Goal: Communication & Community: Answer question/provide support

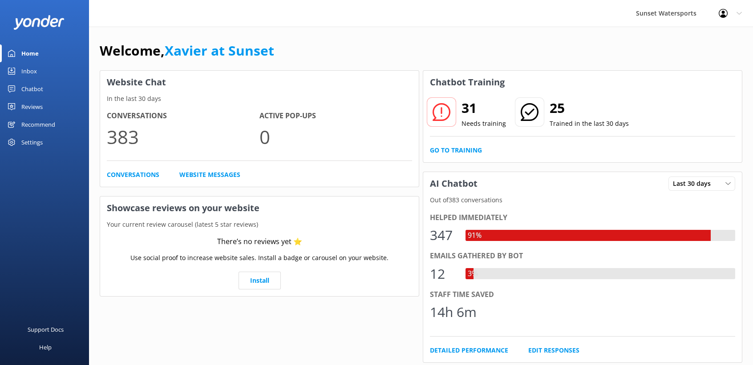
click at [30, 68] on div "Inbox" at bounding box center [29, 71] width 16 height 18
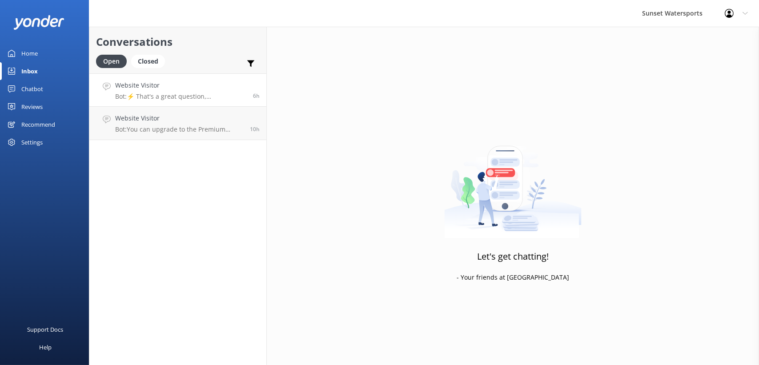
click at [181, 94] on p "Bot: ⚡ That's a great question, unfortunately I do not know the answer. I'm goi…" at bounding box center [180, 97] width 131 height 8
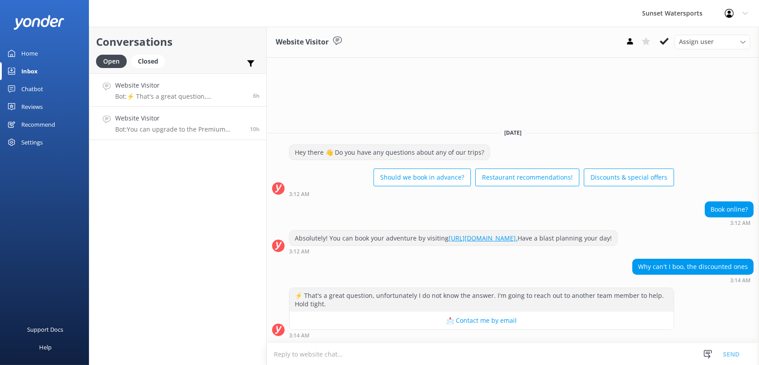
click at [153, 129] on p "Bot: You can upgrade to the Premium Liquor Package for $19.95, which gives you …" at bounding box center [179, 129] width 128 height 8
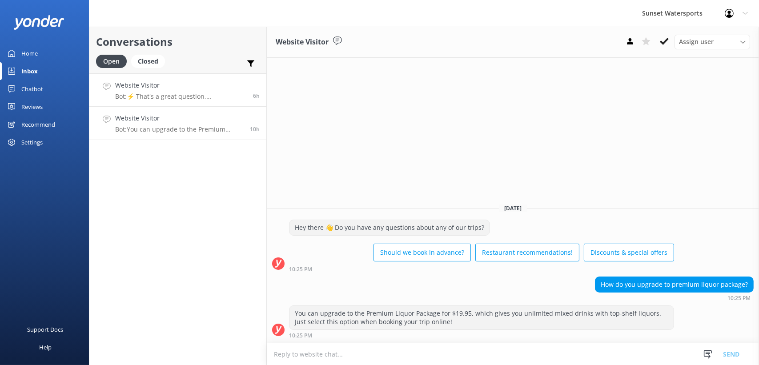
click at [141, 93] on p "Bot: ⚡ That's a great question, unfortunately I do not know the answer. I'm goi…" at bounding box center [180, 97] width 131 height 8
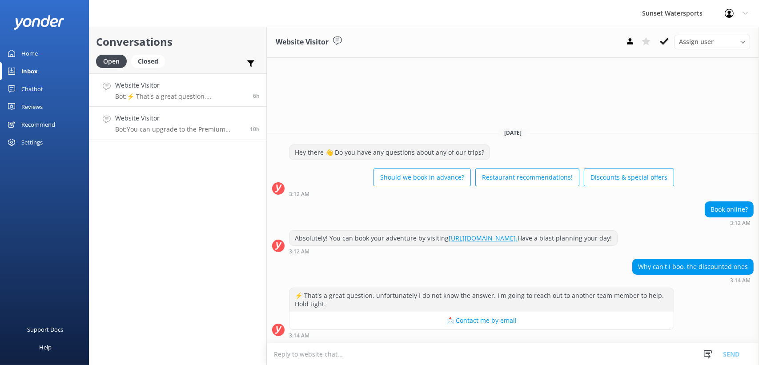
click at [154, 125] on div "Website Visitor Bot: You can upgrade to the Premium Liquor Package for $19.95, …" at bounding box center [179, 123] width 128 height 20
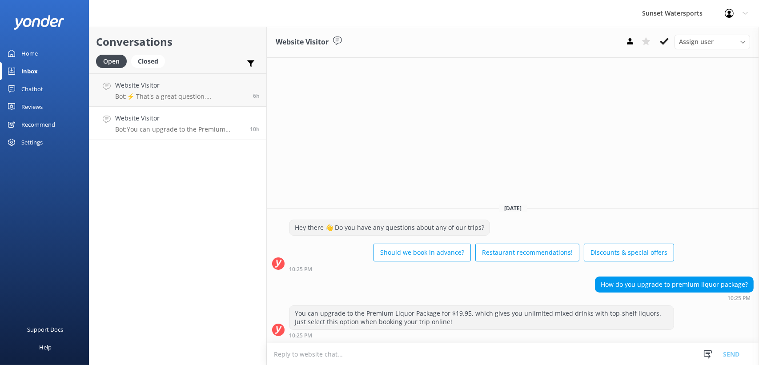
click at [38, 73] on link "Inbox" at bounding box center [44, 71] width 89 height 18
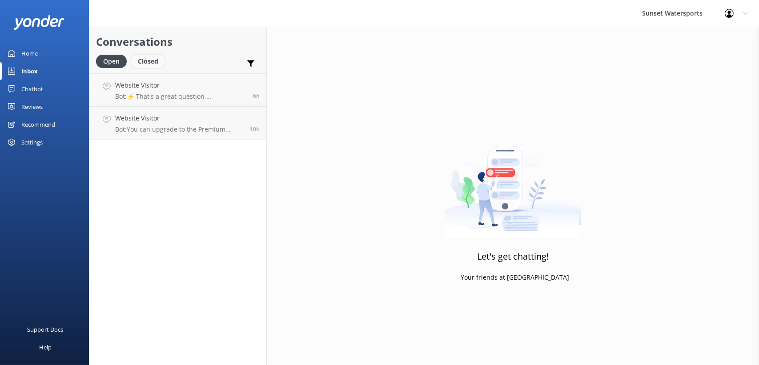
click at [149, 63] on div "Closed" at bounding box center [148, 61] width 34 height 13
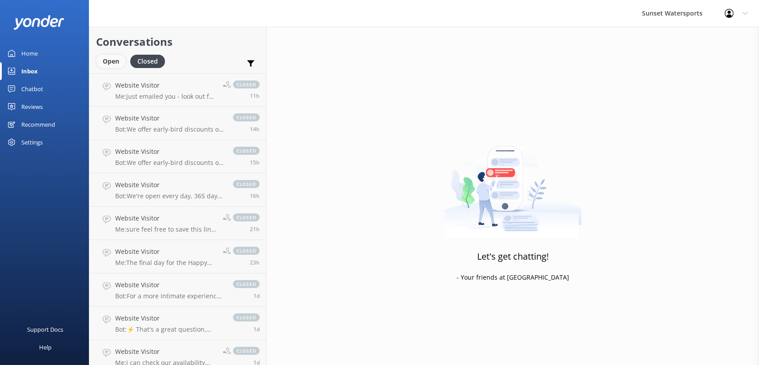
click at [115, 63] on div "Open" at bounding box center [111, 61] width 30 height 13
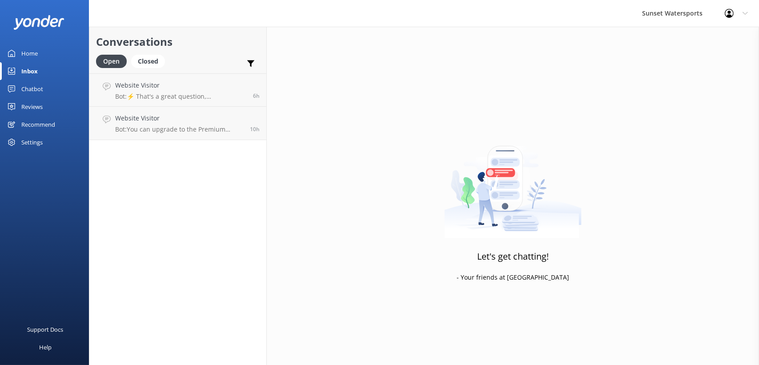
click at [28, 72] on div "Inbox" at bounding box center [29, 71] width 16 height 18
click at [132, 87] on h4 "Website Visitor" at bounding box center [180, 86] width 131 height 10
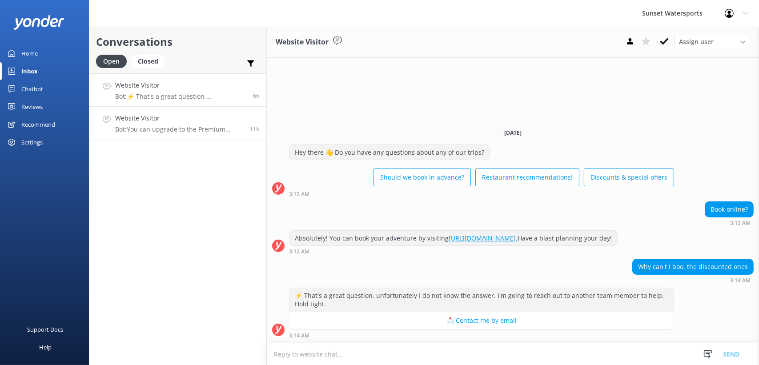
click at [161, 126] on p "Bot: You can upgrade to the Premium Liquor Package for $19.95, which gives you …" at bounding box center [179, 129] width 128 height 8
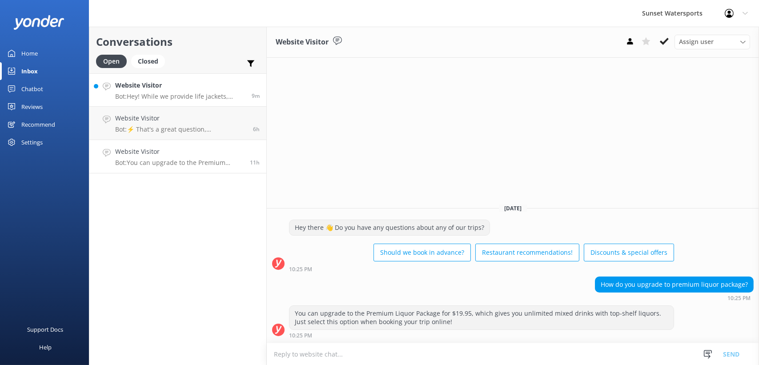
click at [183, 99] on p "Bot: Hey! While we provide life jackets, buoyancy vests, and swim noodles for a…" at bounding box center [180, 97] width 130 height 8
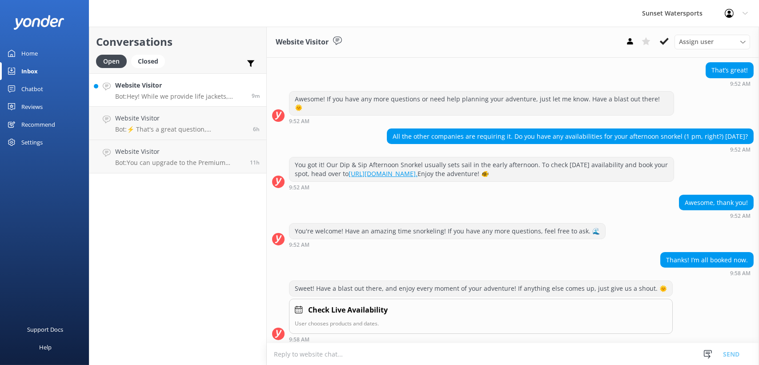
scroll to position [153, 0]
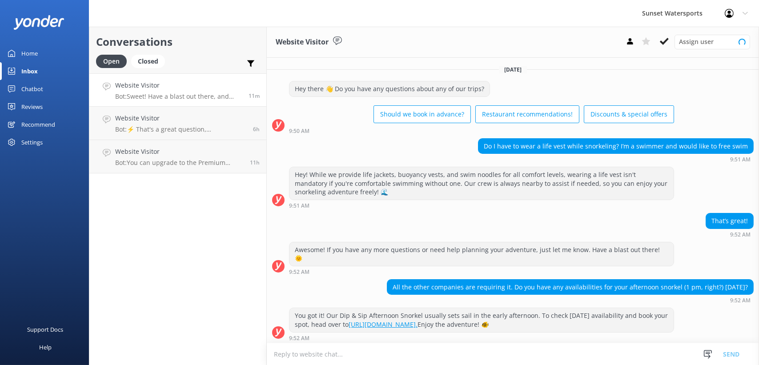
scroll to position [153, 0]
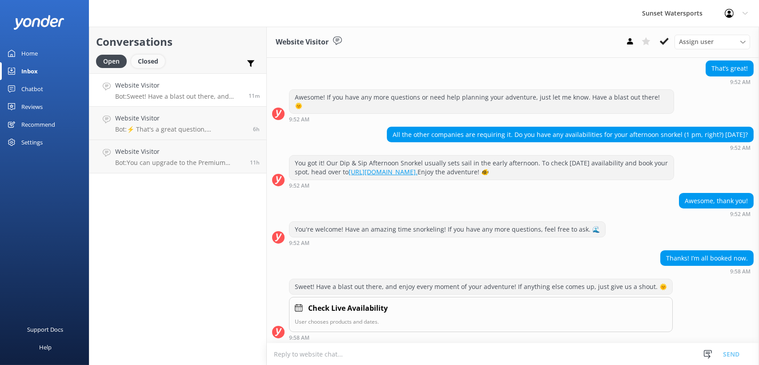
click at [154, 65] on div "Closed" at bounding box center [148, 61] width 34 height 13
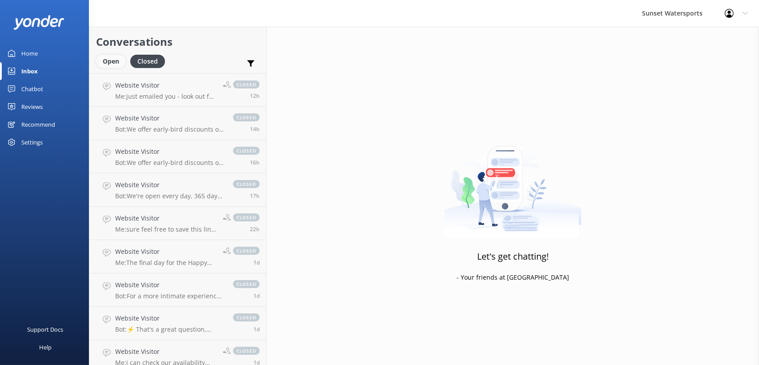
click at [110, 64] on div "Open" at bounding box center [111, 61] width 30 height 13
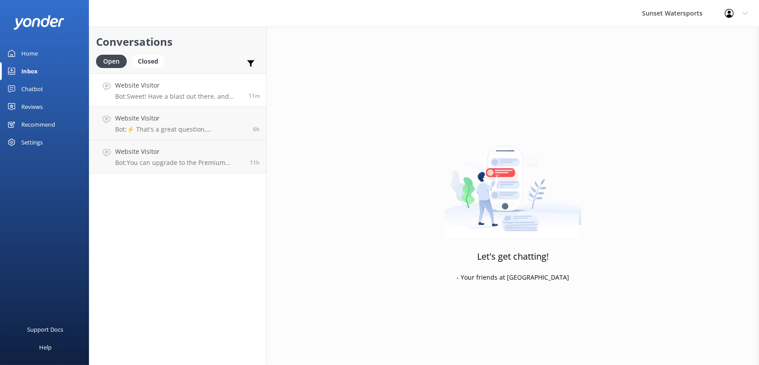
click at [199, 98] on p "Bot: Sweet! Have a blast out there, and enjoy every moment of your adventure! I…" at bounding box center [178, 97] width 127 height 8
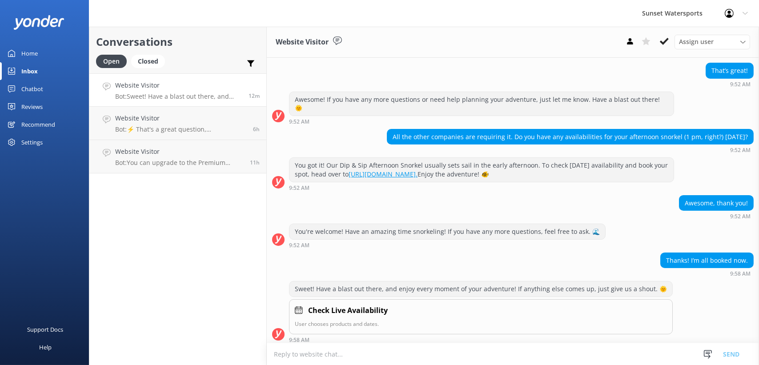
scroll to position [153, 0]
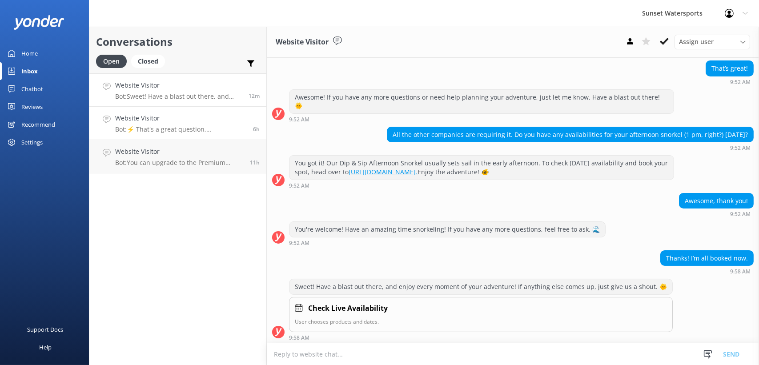
click at [161, 128] on p "Bot: ⚡ That's a great question, unfortunately I do not know the answer. I'm goi…" at bounding box center [180, 129] width 131 height 8
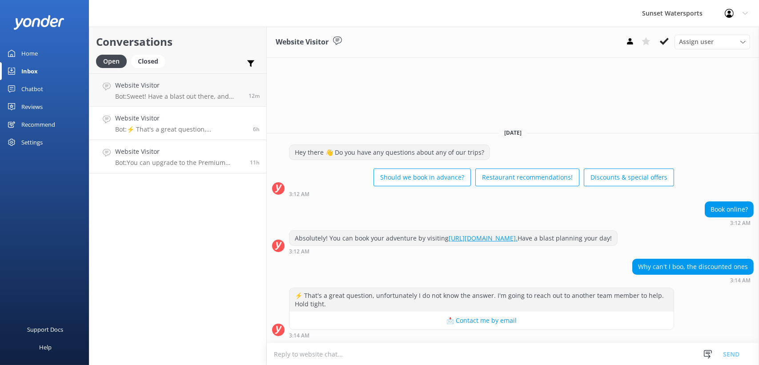
click at [174, 154] on h4 "Website Visitor" at bounding box center [179, 152] width 128 height 10
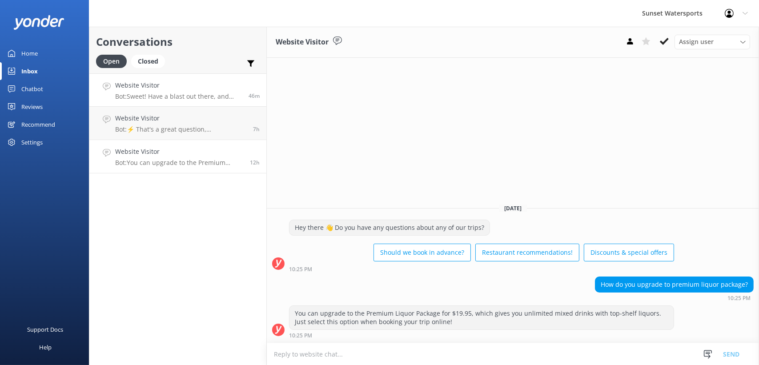
click at [224, 97] on p "Bot: Sweet! Have a blast out there, and enjoy every moment of your adventure! I…" at bounding box center [178, 97] width 127 height 8
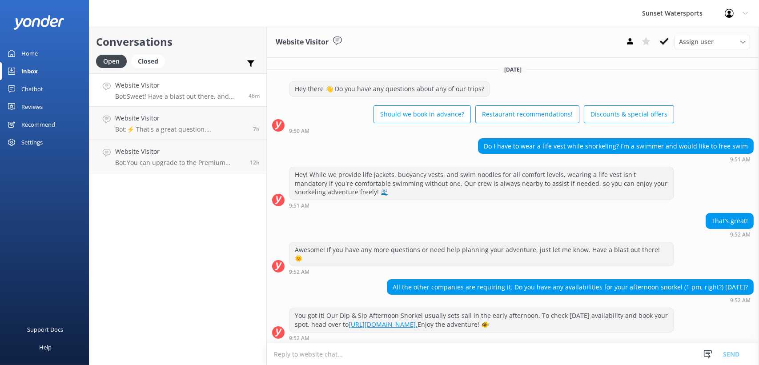
scroll to position [153, 0]
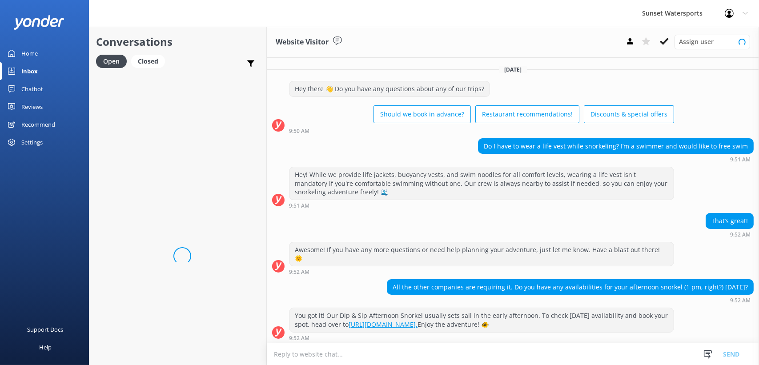
scroll to position [153, 0]
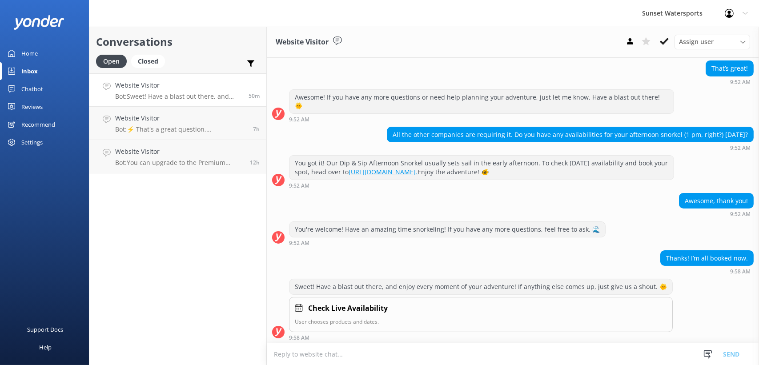
click at [172, 93] on p "Bot: Sweet! Have a blast out there, and enjoy every moment of your adventure! I…" at bounding box center [178, 97] width 127 height 8
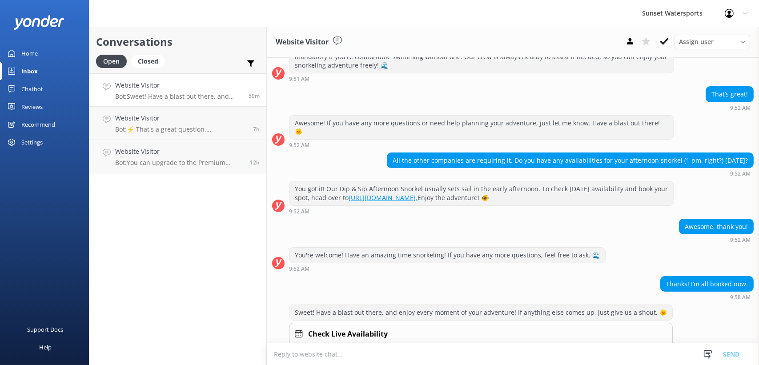
scroll to position [153, 0]
